Goal: Information Seeking & Learning: Learn about a topic

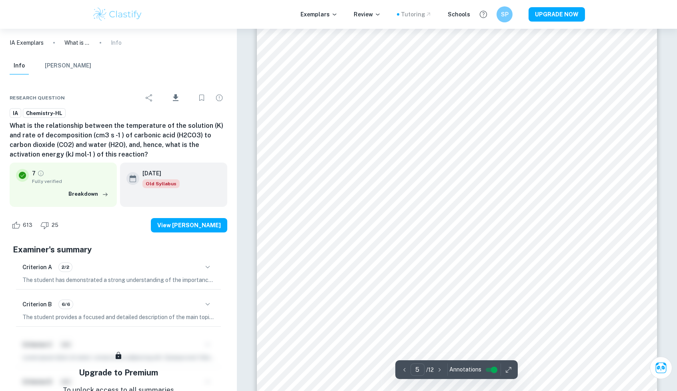
scroll to position [2558, 0]
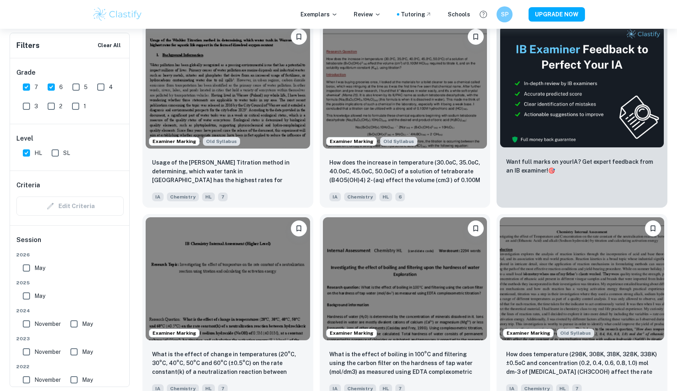
scroll to position [0, 483]
